Goal: Obtain resource: Download file/media

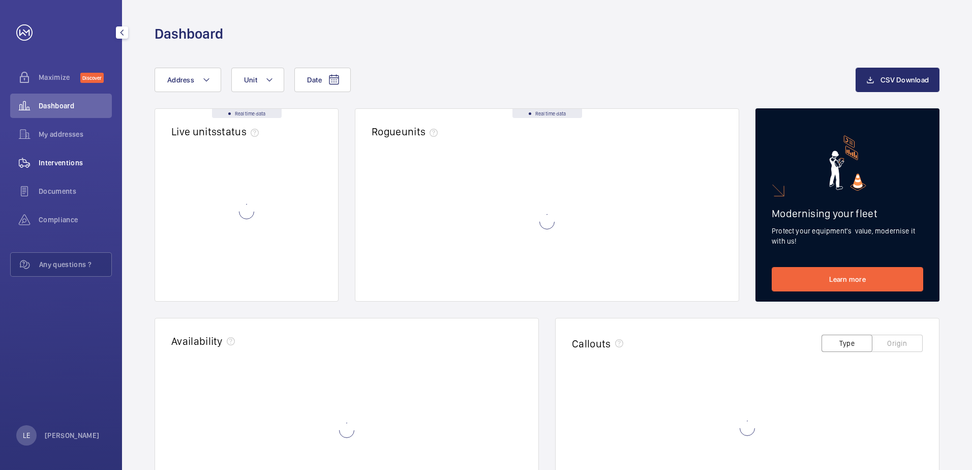
click at [48, 169] on div "Interventions" at bounding box center [61, 163] width 102 height 24
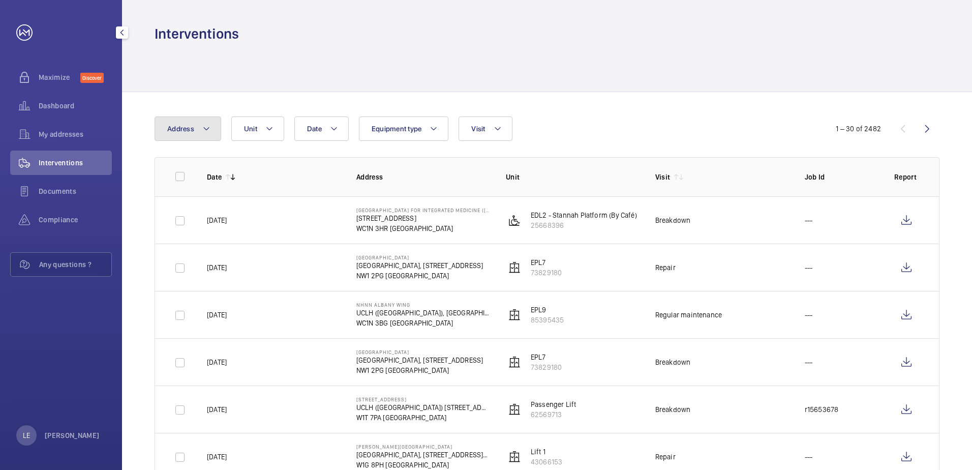
drag, startPoint x: 192, startPoint y: 134, endPoint x: 195, endPoint y: 139, distance: 5.2
click at [193, 134] on button "Address" at bounding box center [188, 128] width 67 height 24
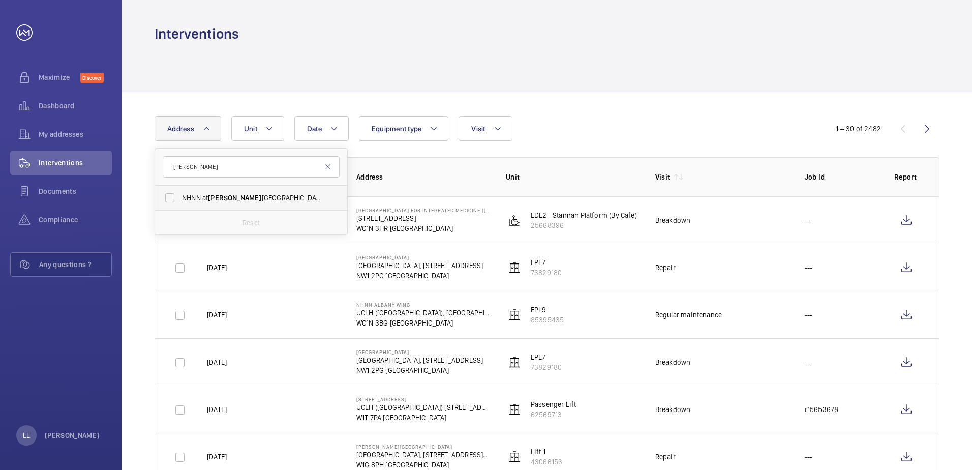
type input "[PERSON_NAME]"
click at [219, 195] on span "[PERSON_NAME]" at bounding box center [234, 198] width 53 height 8
click at [180, 195] on input "NHNN at [PERSON_NAME][GEOGRAPHIC_DATA] ([GEOGRAPHIC_DATA]), [STREET_ADDRESS][PE…" at bounding box center [170, 198] width 20 height 20
checkbox input "true"
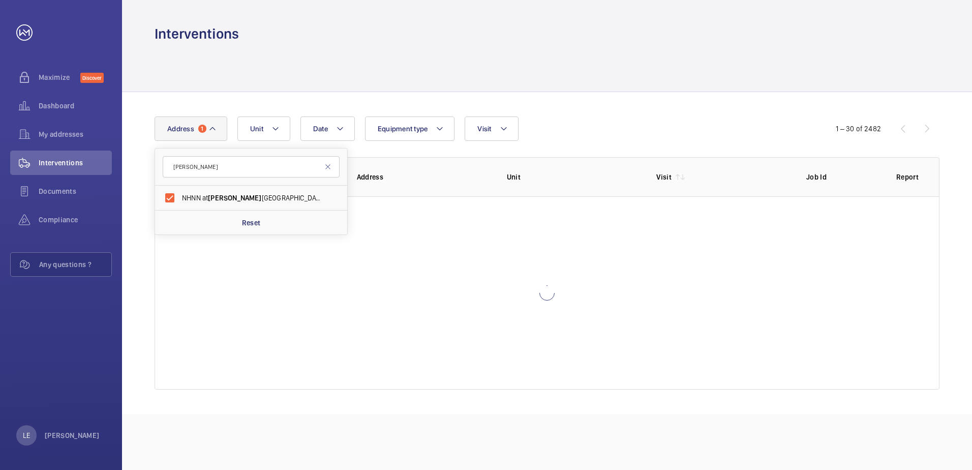
click at [638, 121] on div "Date Address 1 [PERSON_NAME] NHNN at [PERSON_NAME][GEOGRAPHIC_DATA] ([GEOGRAPHI…" at bounding box center [486, 128] width 663 height 24
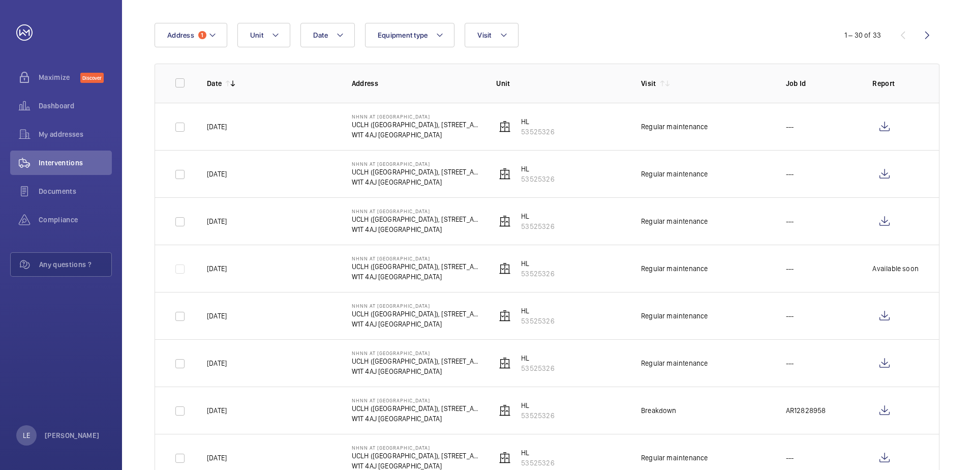
scroll to position [102, 0]
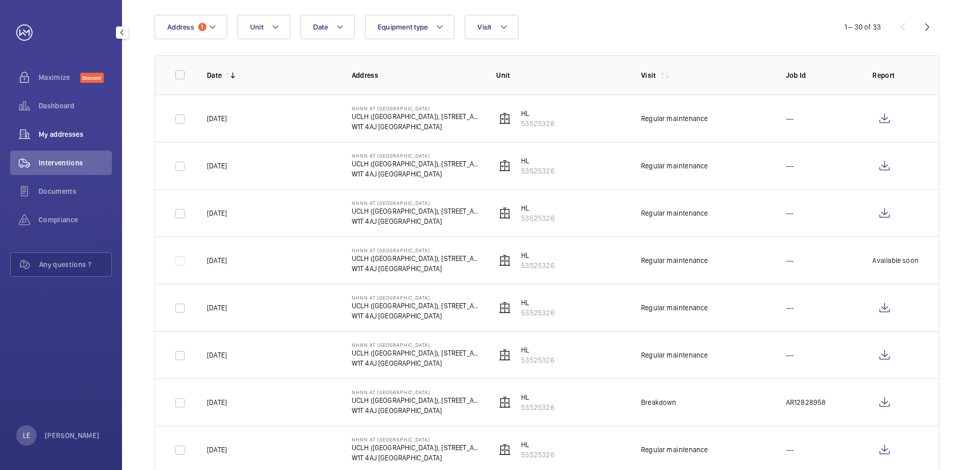
click at [62, 137] on span "My addresses" at bounding box center [75, 134] width 73 height 10
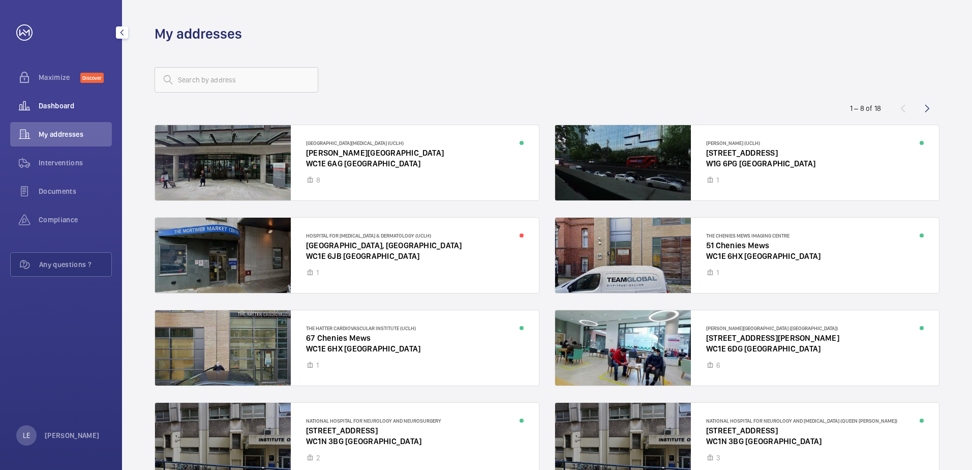
click at [44, 112] on div "Dashboard" at bounding box center [61, 106] width 102 height 24
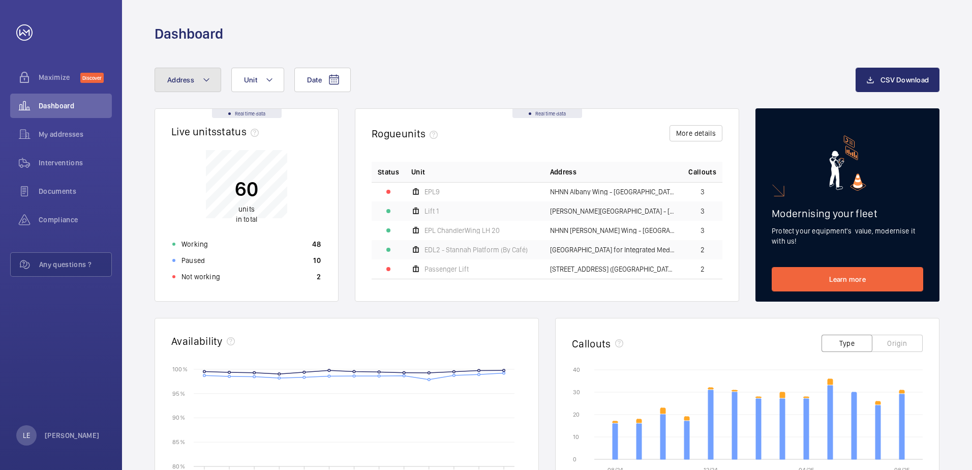
click at [189, 76] on span "Address" at bounding box center [180, 80] width 27 height 8
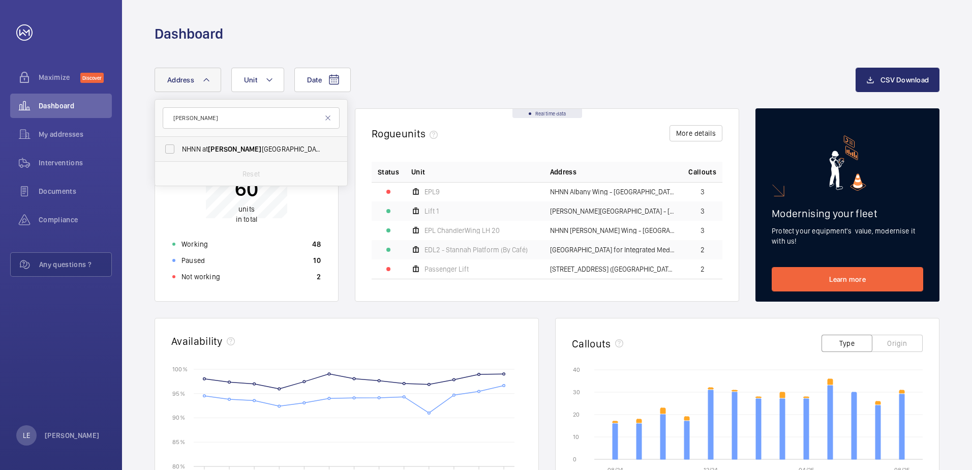
type input "[PERSON_NAME]"
click at [219, 146] on span "[PERSON_NAME]" at bounding box center [234, 149] width 53 height 8
click at [180, 146] on input "NHNN at [PERSON_NAME][GEOGRAPHIC_DATA] ([GEOGRAPHIC_DATA]), [STREET_ADDRESS][PE…" at bounding box center [170, 149] width 20 height 20
checkbox input "true"
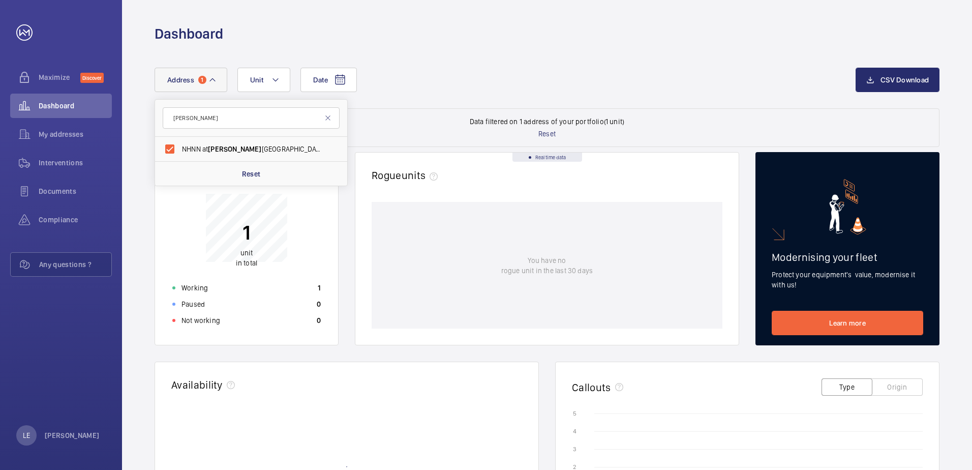
click at [610, 67] on div "Date Address 1 [PERSON_NAME] NHNN at [PERSON_NAME][GEOGRAPHIC_DATA] - [GEOGRAPH…" at bounding box center [547, 415] width 850 height 745
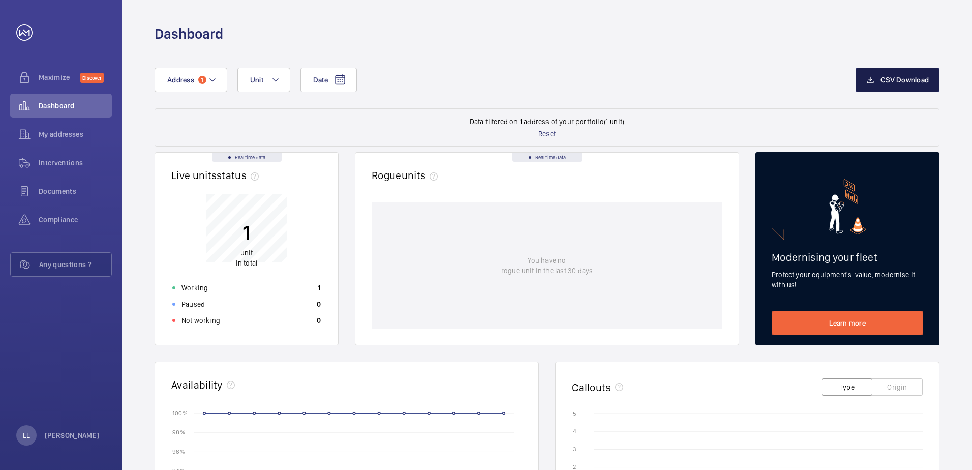
click at [919, 75] on button "CSV Download" at bounding box center [898, 80] width 84 height 24
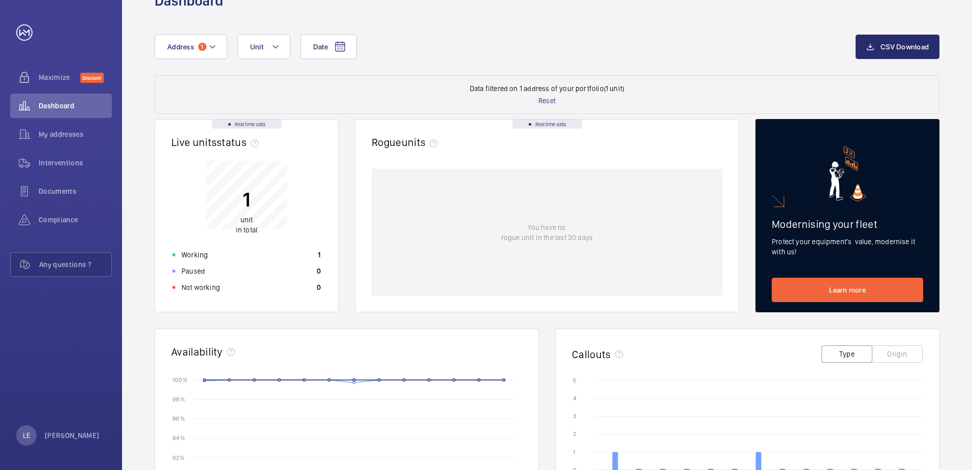
scroll to position [51, 0]
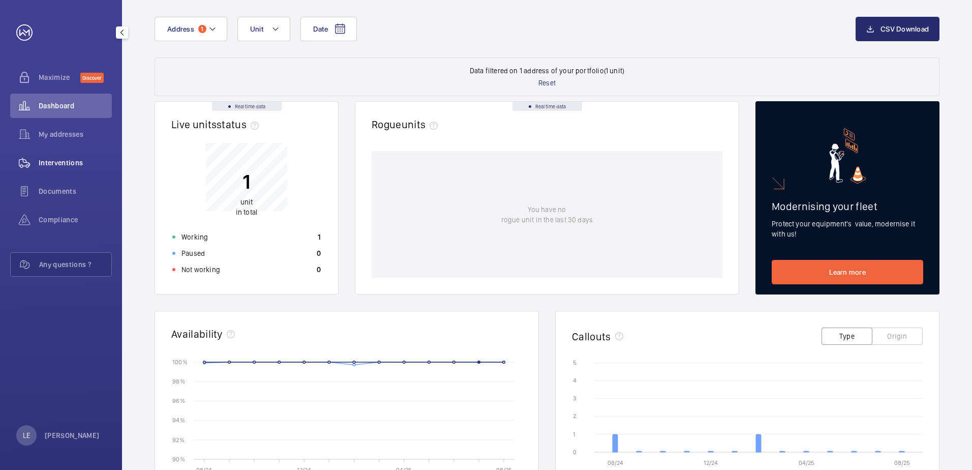
click at [61, 162] on span "Interventions" at bounding box center [75, 163] width 73 height 10
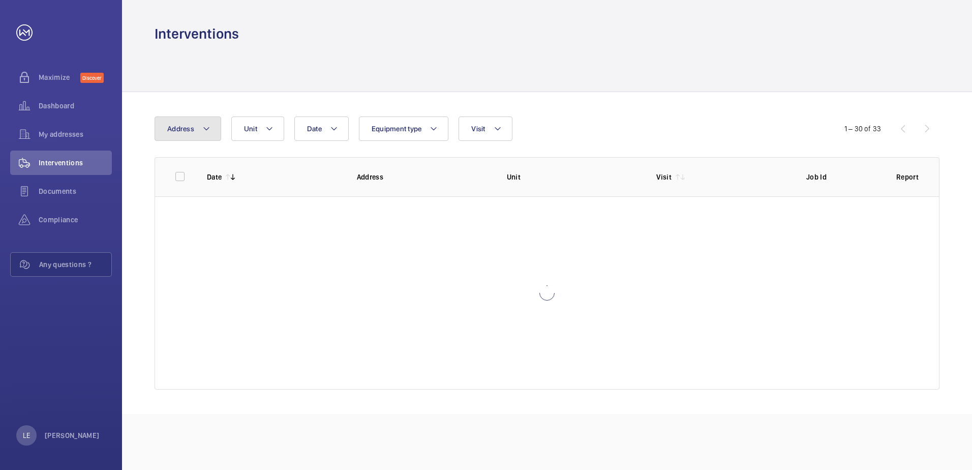
click at [185, 126] on span "Address" at bounding box center [180, 129] width 27 height 8
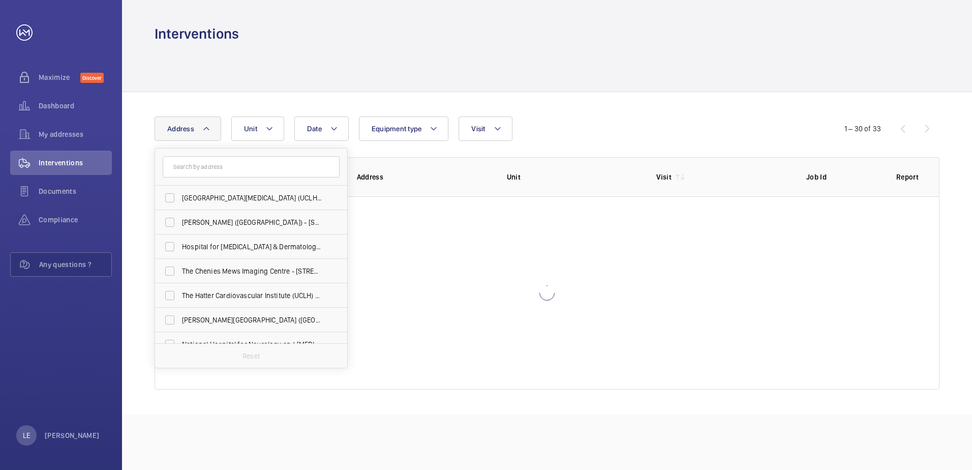
click at [221, 175] on input "text" at bounding box center [251, 166] width 177 height 21
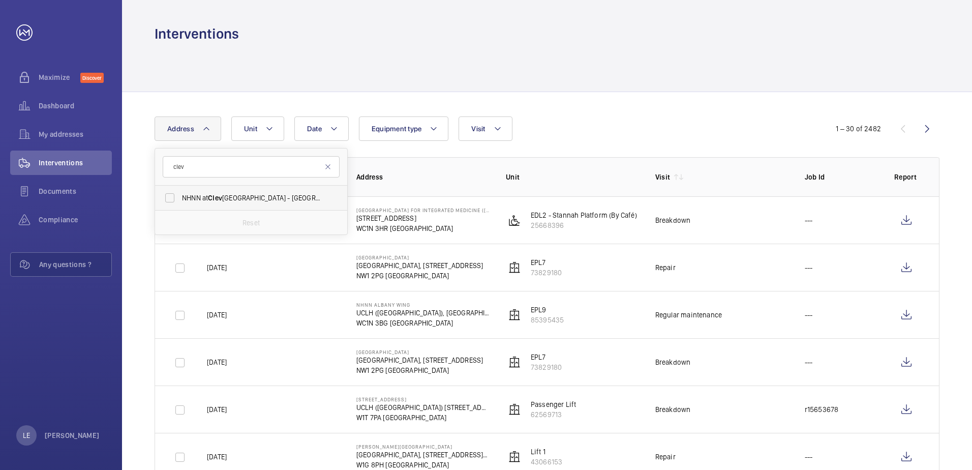
type input "clev"
click at [247, 192] on label "NHNN at [PERSON_NAME][GEOGRAPHIC_DATA] ([GEOGRAPHIC_DATA]), [STREET_ADDRESS][PE…" at bounding box center [243, 198] width 177 height 24
click at [180, 192] on input "NHNN at [PERSON_NAME][GEOGRAPHIC_DATA] ([GEOGRAPHIC_DATA]), [STREET_ADDRESS][PE…" at bounding box center [170, 198] width 20 height 20
checkbox input "true"
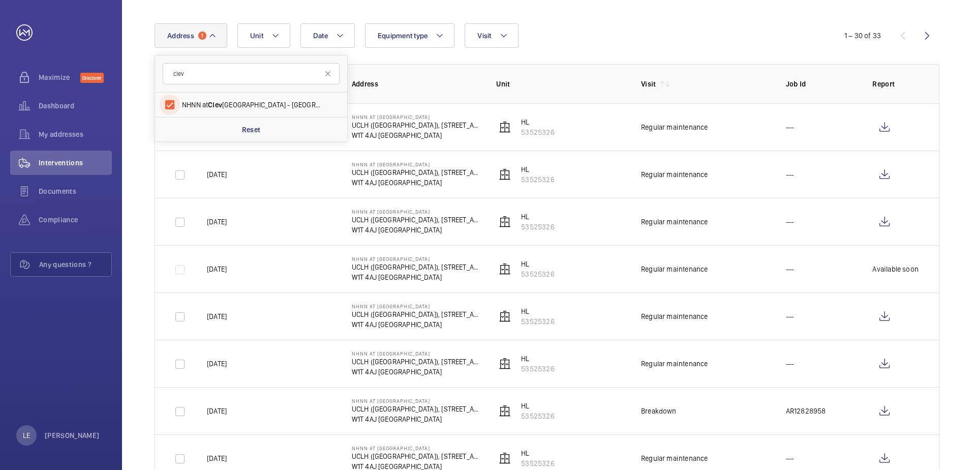
scroll to position [102, 0]
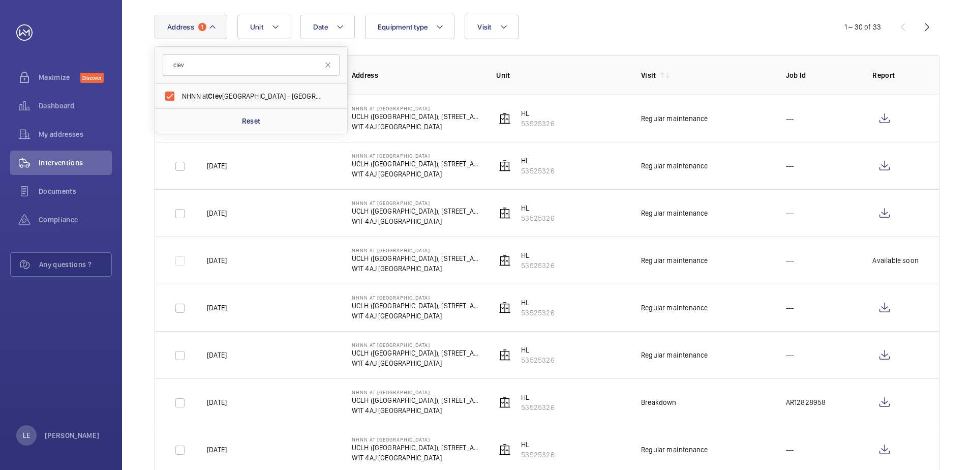
click at [275, 175] on td "[DATE]" at bounding box center [263, 165] width 145 height 47
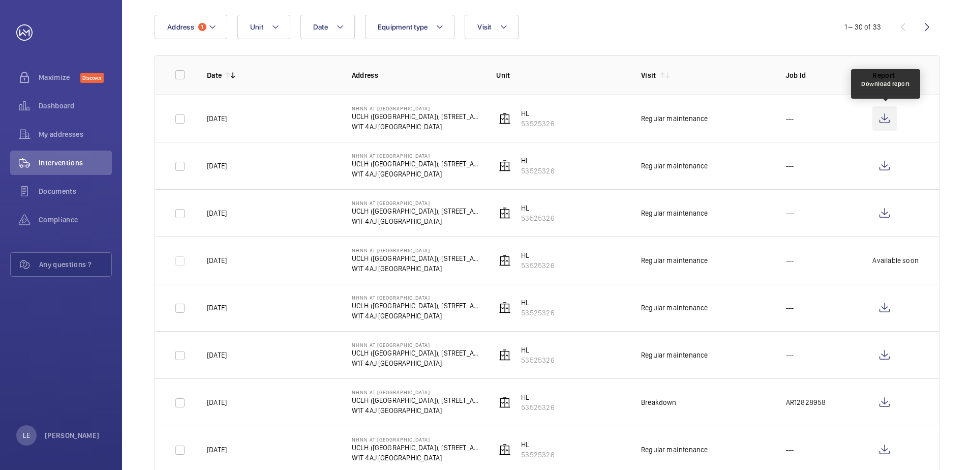
click at [882, 123] on wm-front-icon-button at bounding box center [885, 118] width 24 height 24
click at [882, 120] on wm-front-icon-button at bounding box center [885, 118] width 24 height 24
